Goal: Find specific page/section: Find specific page/section

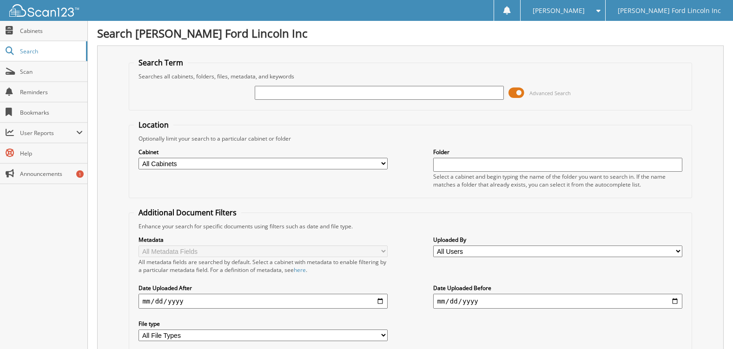
click at [279, 92] on input "text" at bounding box center [379, 93] width 249 height 14
type input "a72241"
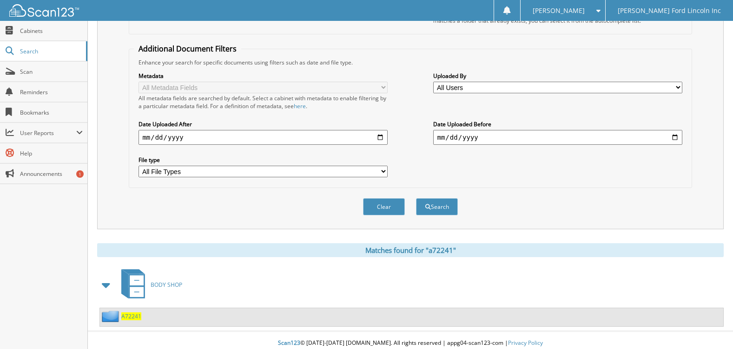
scroll to position [170, 0]
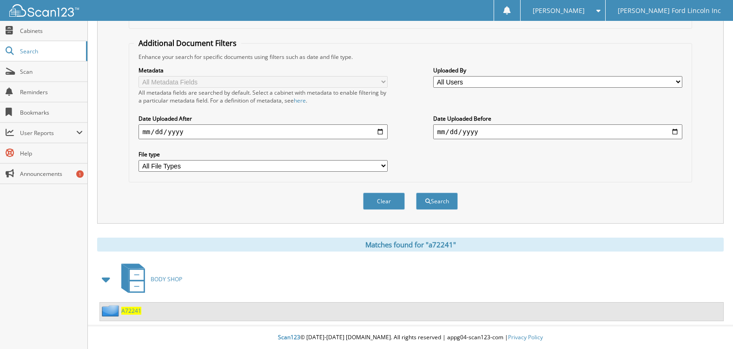
click at [129, 308] on span "A72241" at bounding box center [131, 311] width 20 height 8
